Goal: Task Accomplishment & Management: Use online tool/utility

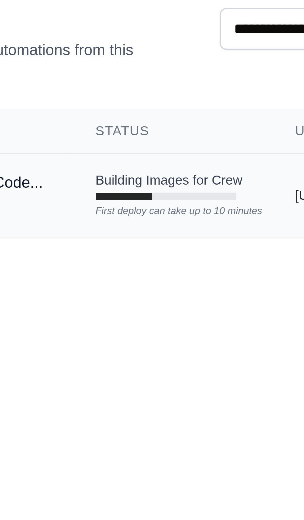
click at [121, 105] on div at bounding box center [120, 105] width 16 height 2
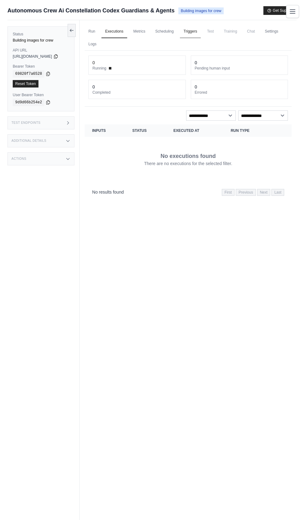
click at [200, 33] on link "Triggers" at bounding box center [190, 31] width 21 height 13
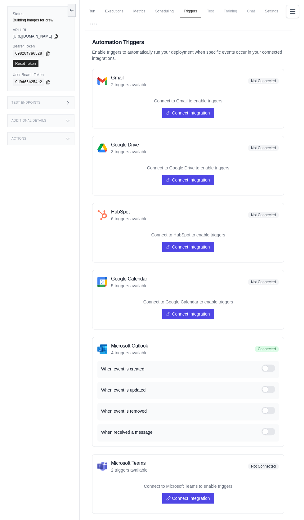
scroll to position [26, 0]
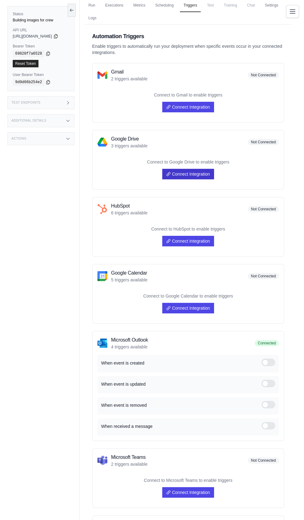
click at [196, 172] on link "Connect Integration" at bounding box center [187, 174] width 51 height 11
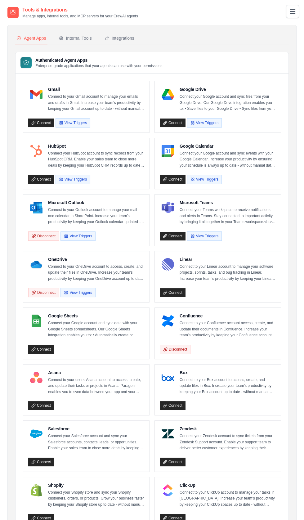
click at [167, 141] on div "Google Calendar Connect your Google account and sync events with your Google Ca…" at bounding box center [218, 163] width 126 height 51
click at [170, 122] on link "Connect" at bounding box center [173, 122] width 26 height 9
click at [204, 122] on button "View Triggers" at bounding box center [204, 122] width 35 height 9
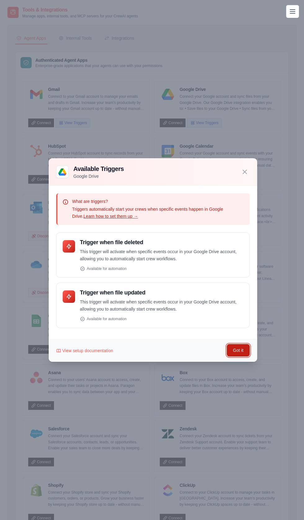
click at [232, 356] on button "Got it" at bounding box center [238, 350] width 23 height 12
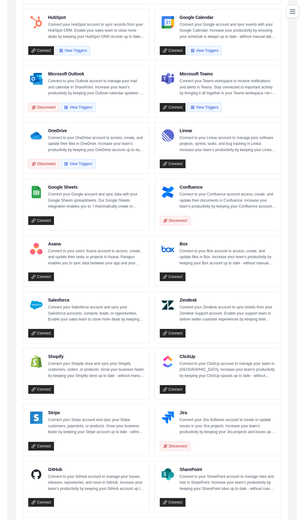
scroll to position [129, 0]
click at [38, 498] on link "Connect" at bounding box center [41, 501] width 26 height 9
